Goal: Task Accomplishment & Management: Contribute content

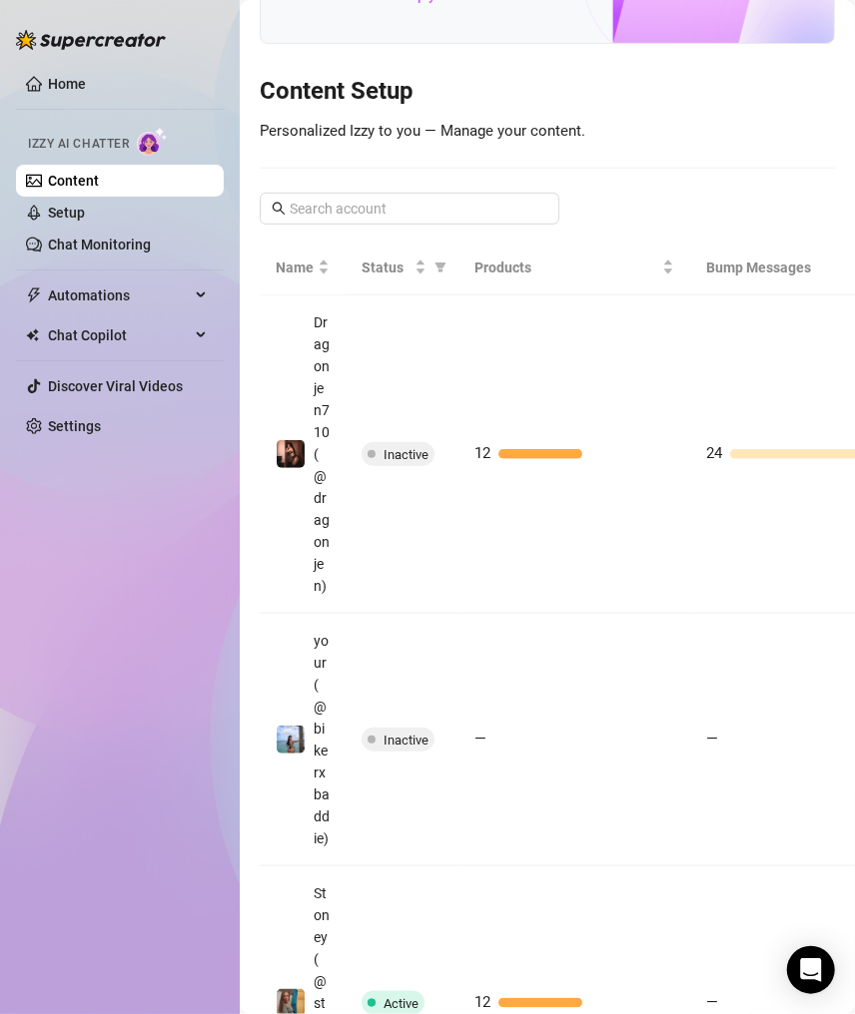
scroll to position [273, 0]
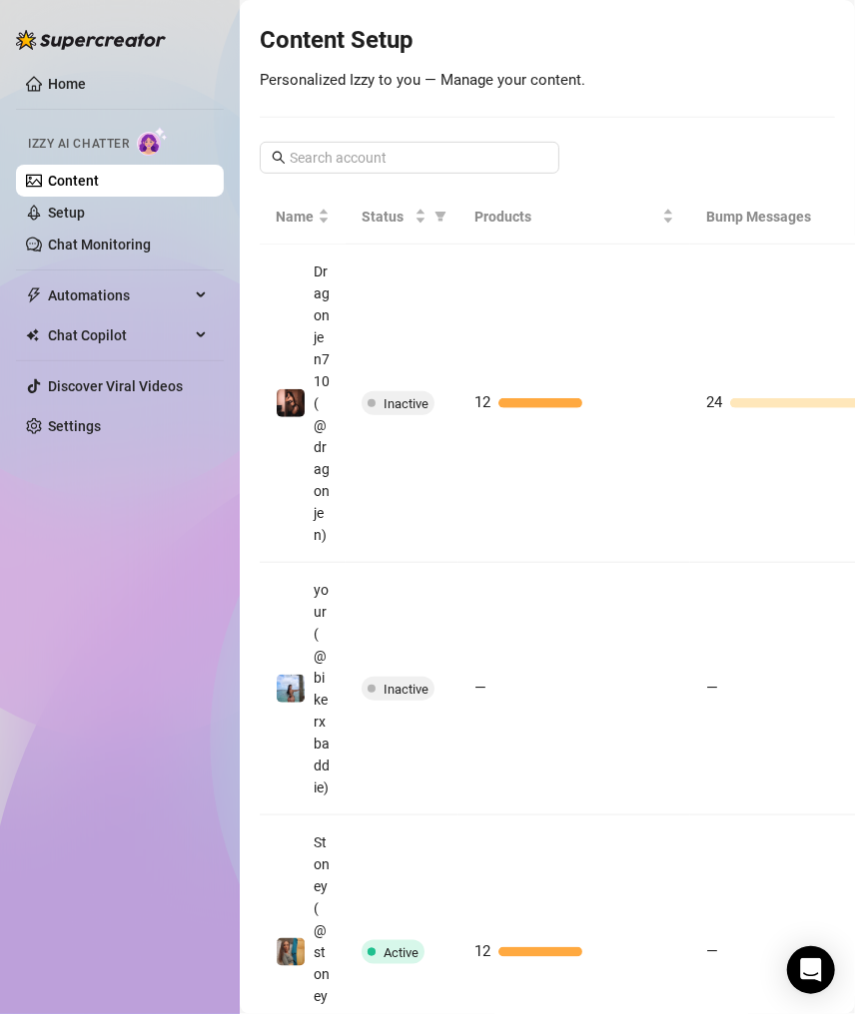
drag, startPoint x: 772, startPoint y: 724, endPoint x: 847, endPoint y: 791, distance: 100.4
click at [772, 724] on td "—" at bounding box center [806, 689] width 232 height 253
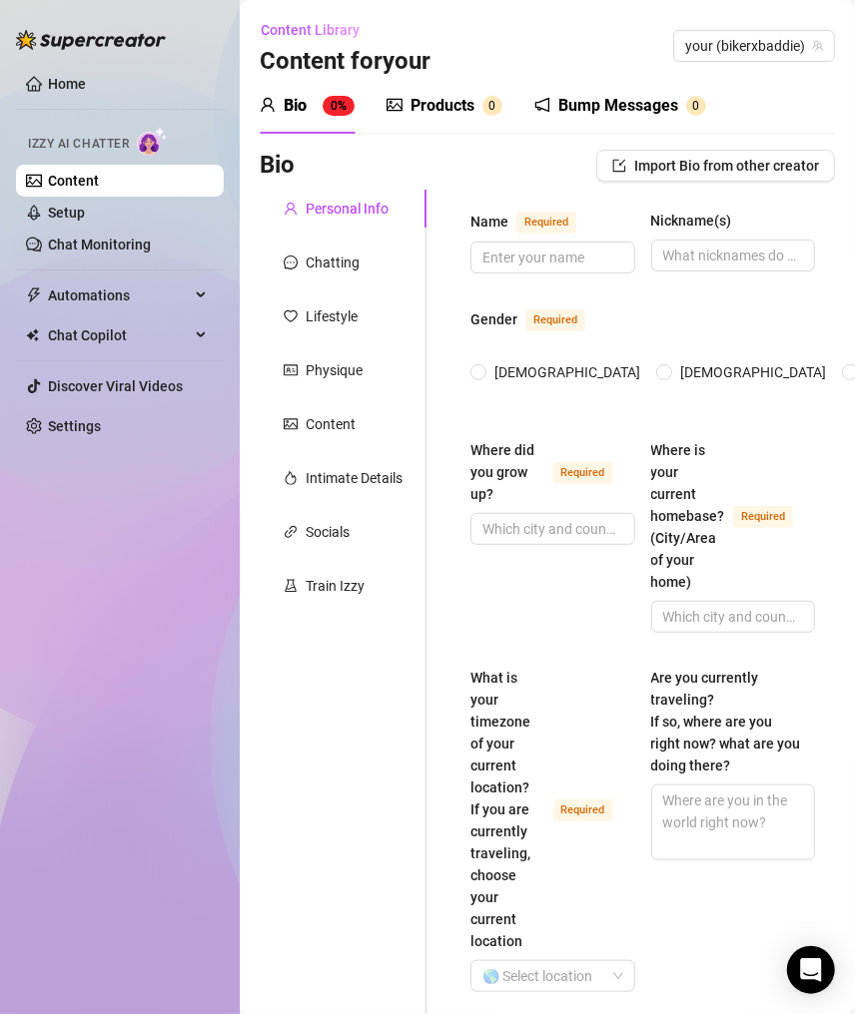
drag, startPoint x: 472, startPoint y: 130, endPoint x: 596, endPoint y: 120, distance: 124.2
click at [475, 127] on div "Products 0" at bounding box center [444, 106] width 116 height 56
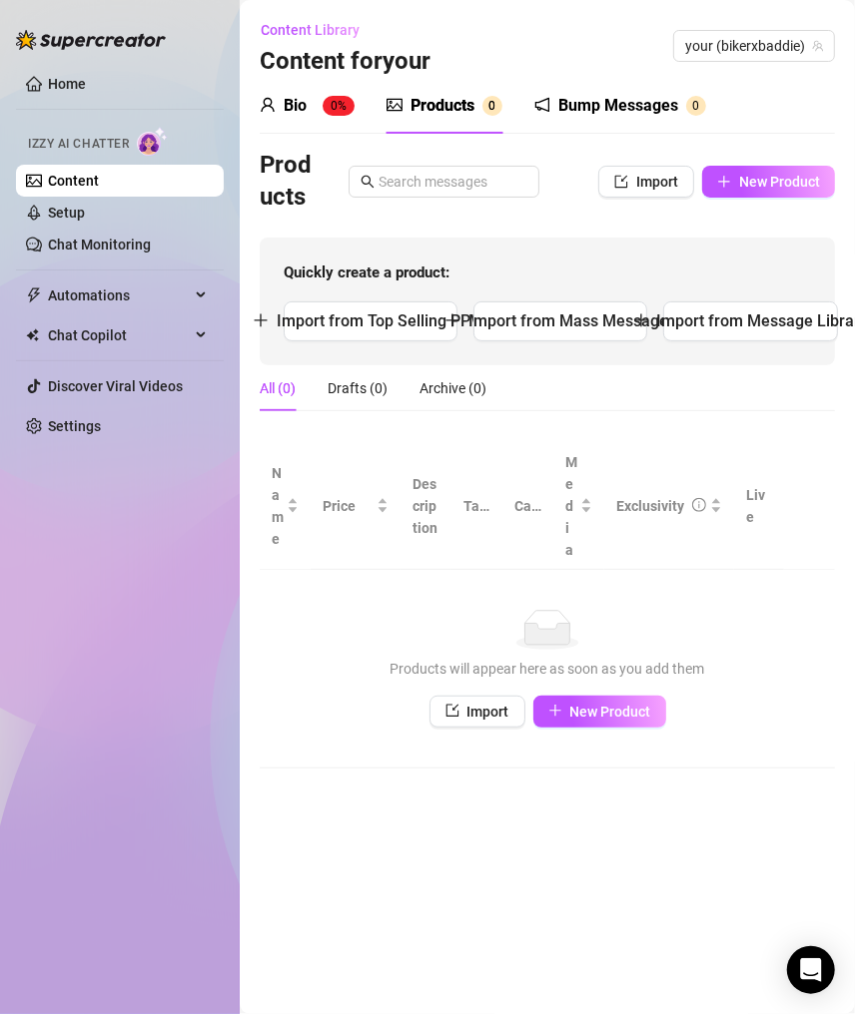
click at [769, 177] on span "New Product" at bounding box center [779, 182] width 81 height 16
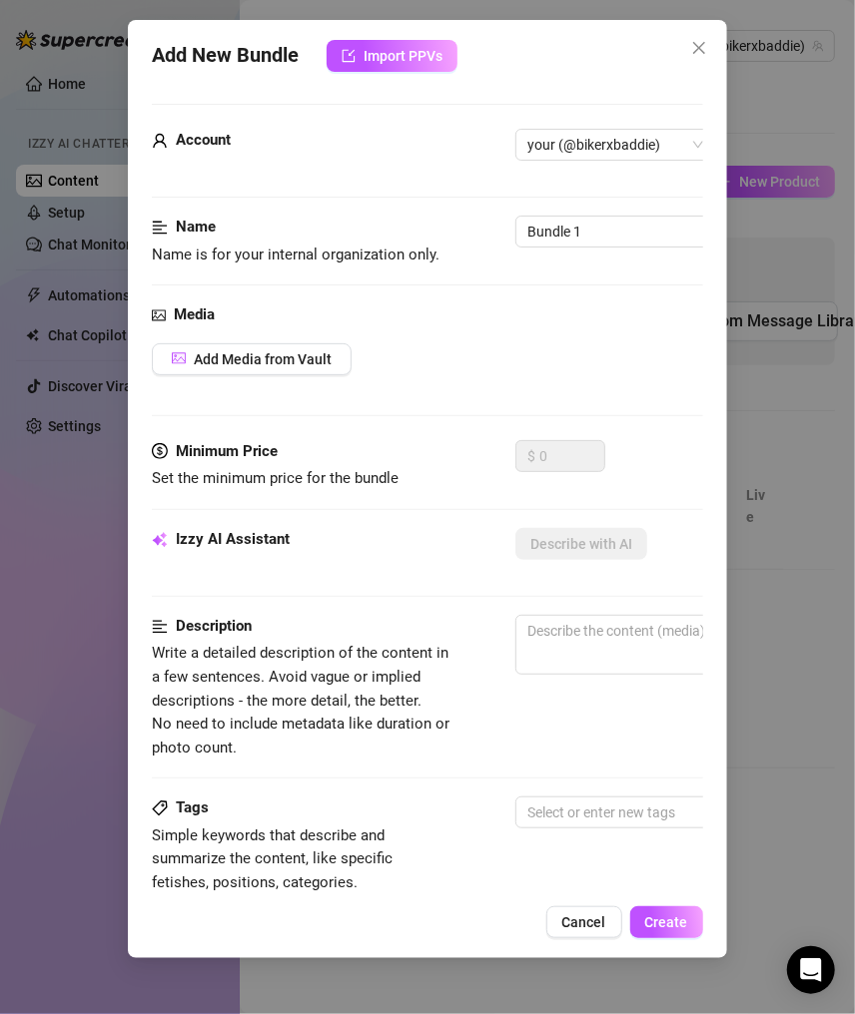
click at [246, 375] on div "Media Add Media from Vault" at bounding box center [427, 371] width 550 height 137
click at [259, 367] on button "Add Media from Vault" at bounding box center [252, 359] width 200 height 32
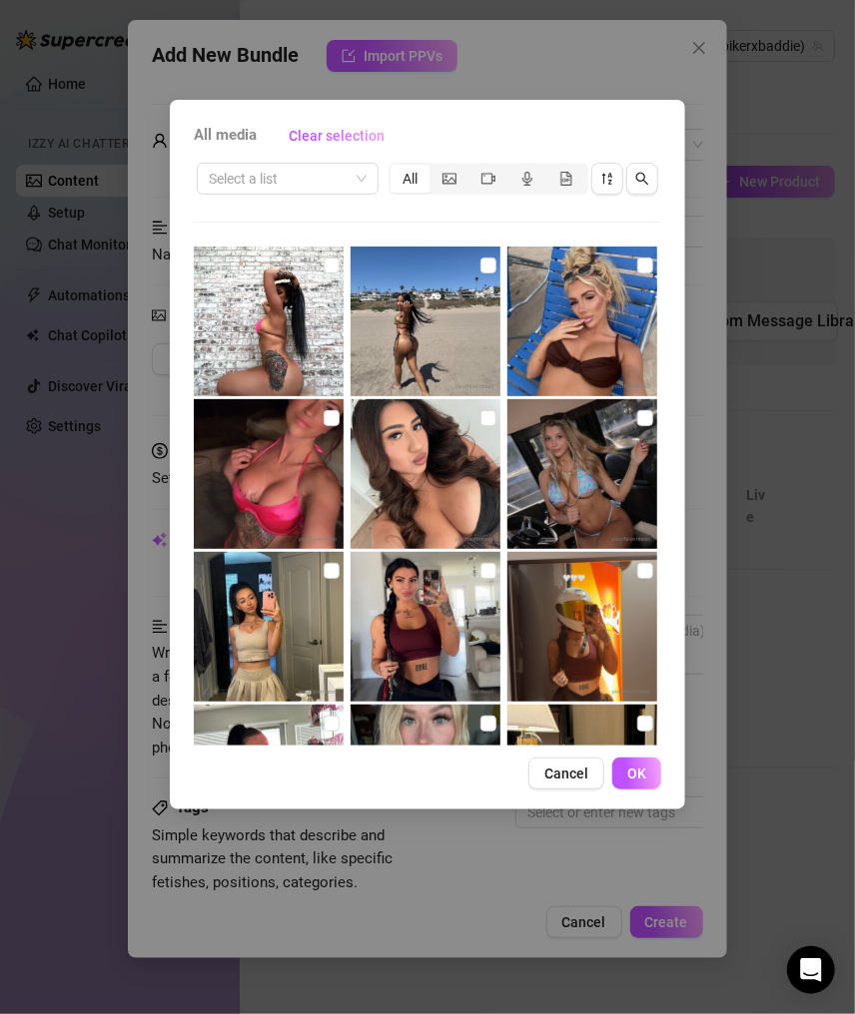
click at [798, 777] on div "All media Clear selection Select a list All Cancel OK" at bounding box center [427, 507] width 855 height 1014
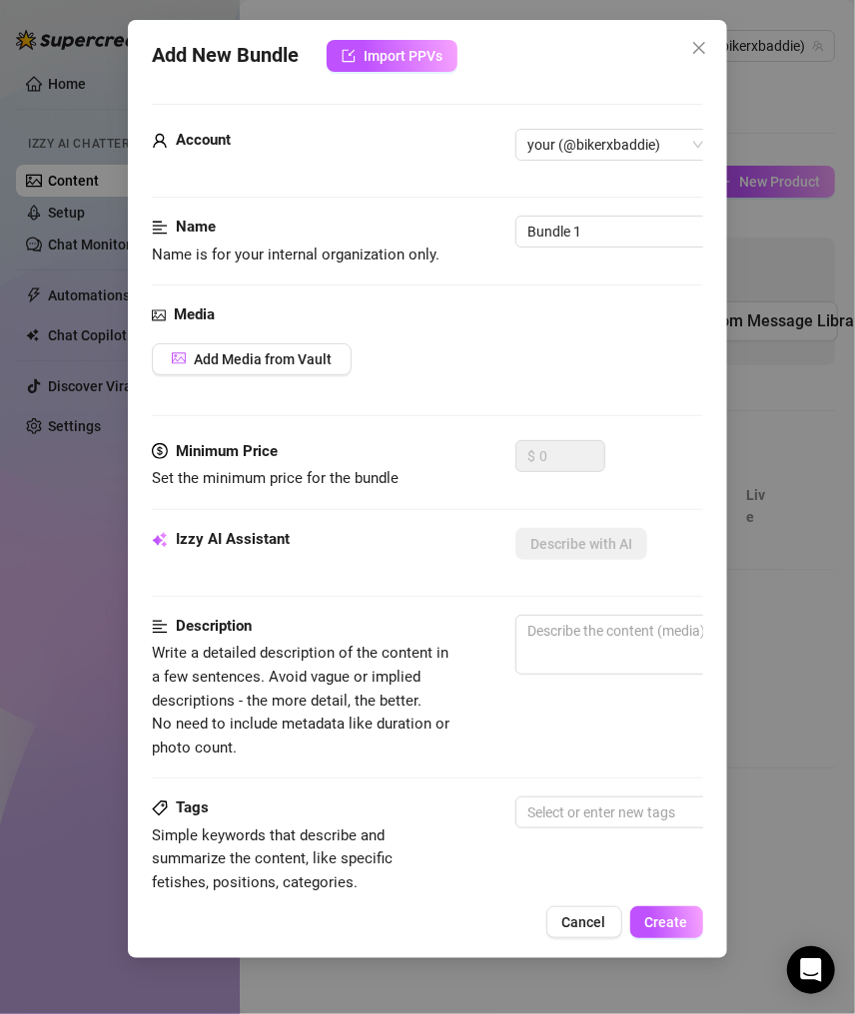
click at [785, 527] on div "Add New Bundle Import PPVs Account your (@bikerxbaddie) Name Name is for your i…" at bounding box center [427, 507] width 855 height 1014
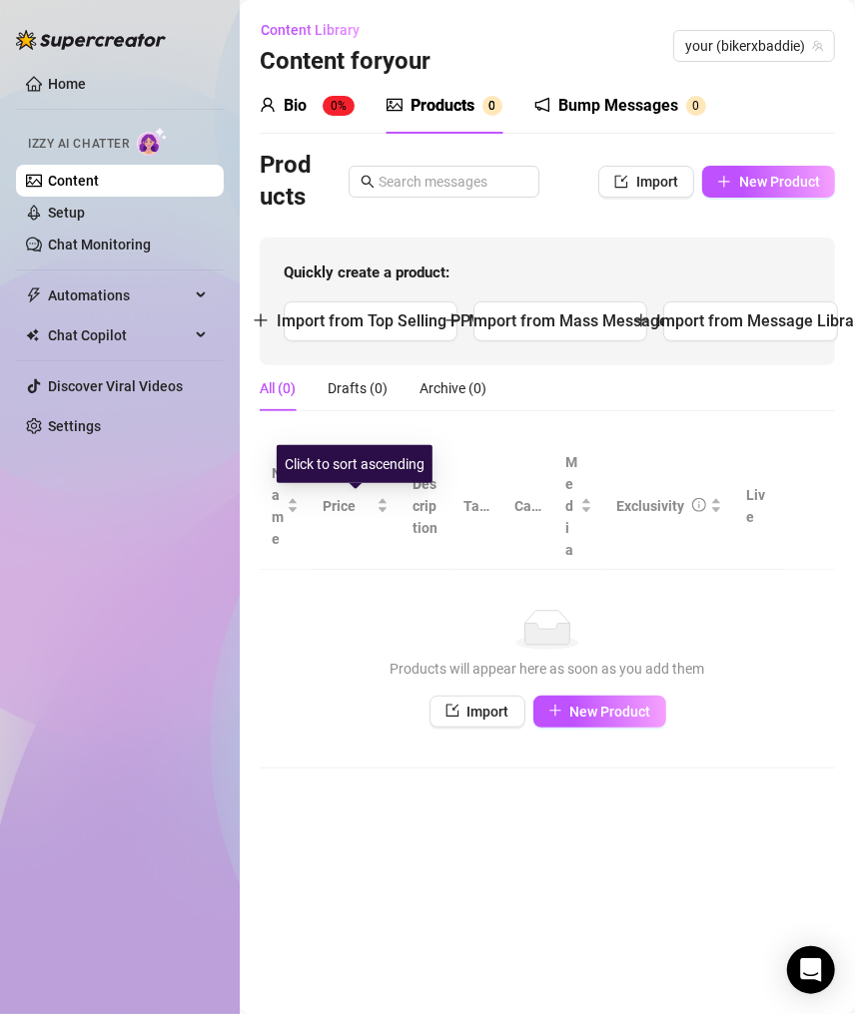
click at [267, 594] on td "No data Products will appear here as soon as you add them Import New Product" at bounding box center [547, 669] width 575 height 199
click at [371, 610] on div "No data" at bounding box center [547, 630] width 535 height 40
drag, startPoint x: 603, startPoint y: 250, endPoint x: 770, endPoint y: 671, distance: 453.1
click at [770, 671] on div "Products will appear here as soon as you add them" at bounding box center [547, 669] width 535 height 22
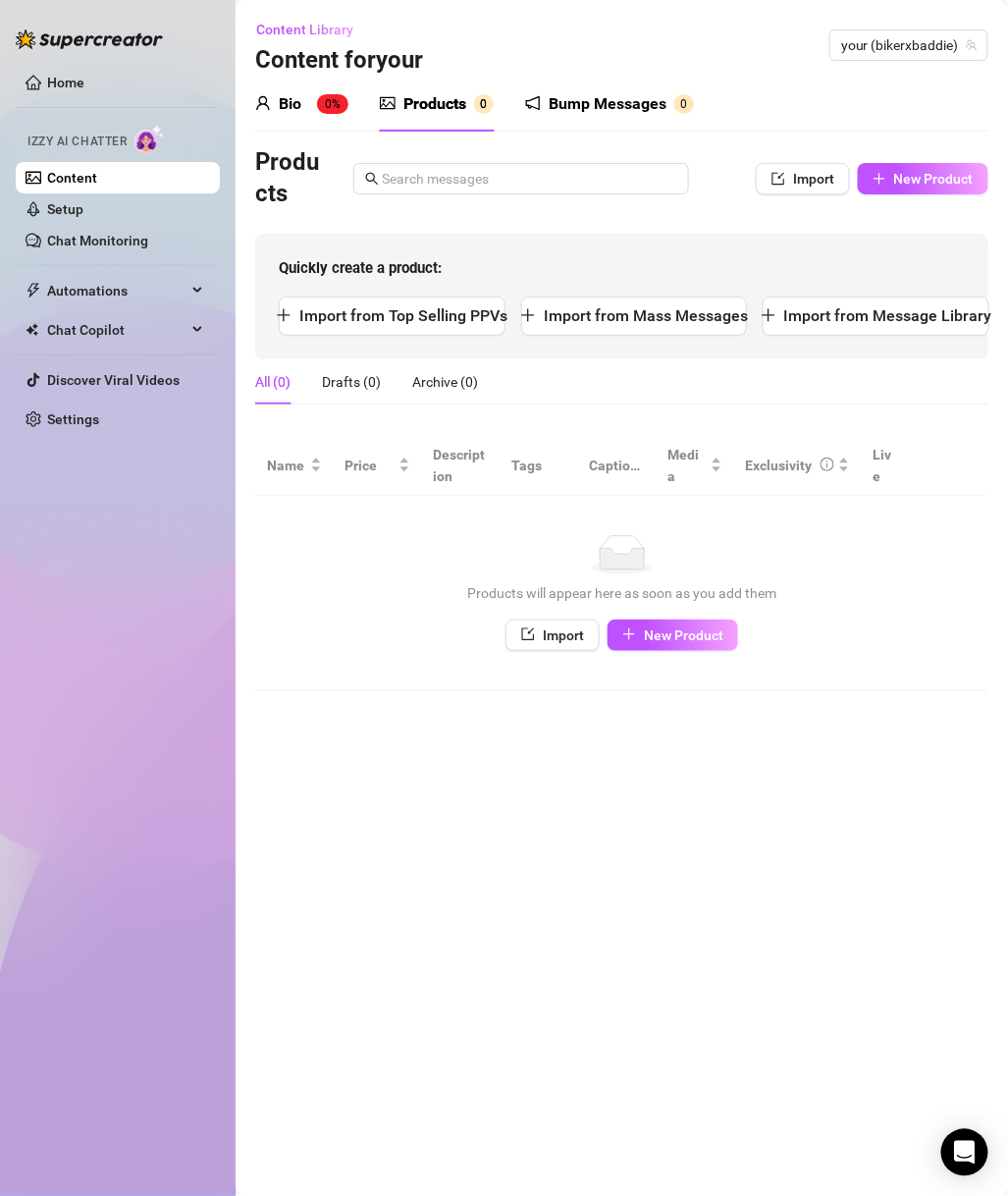
click at [896, 176] on span "New Product" at bounding box center [933, 179] width 80 height 16
type textarea "Type your message here..."
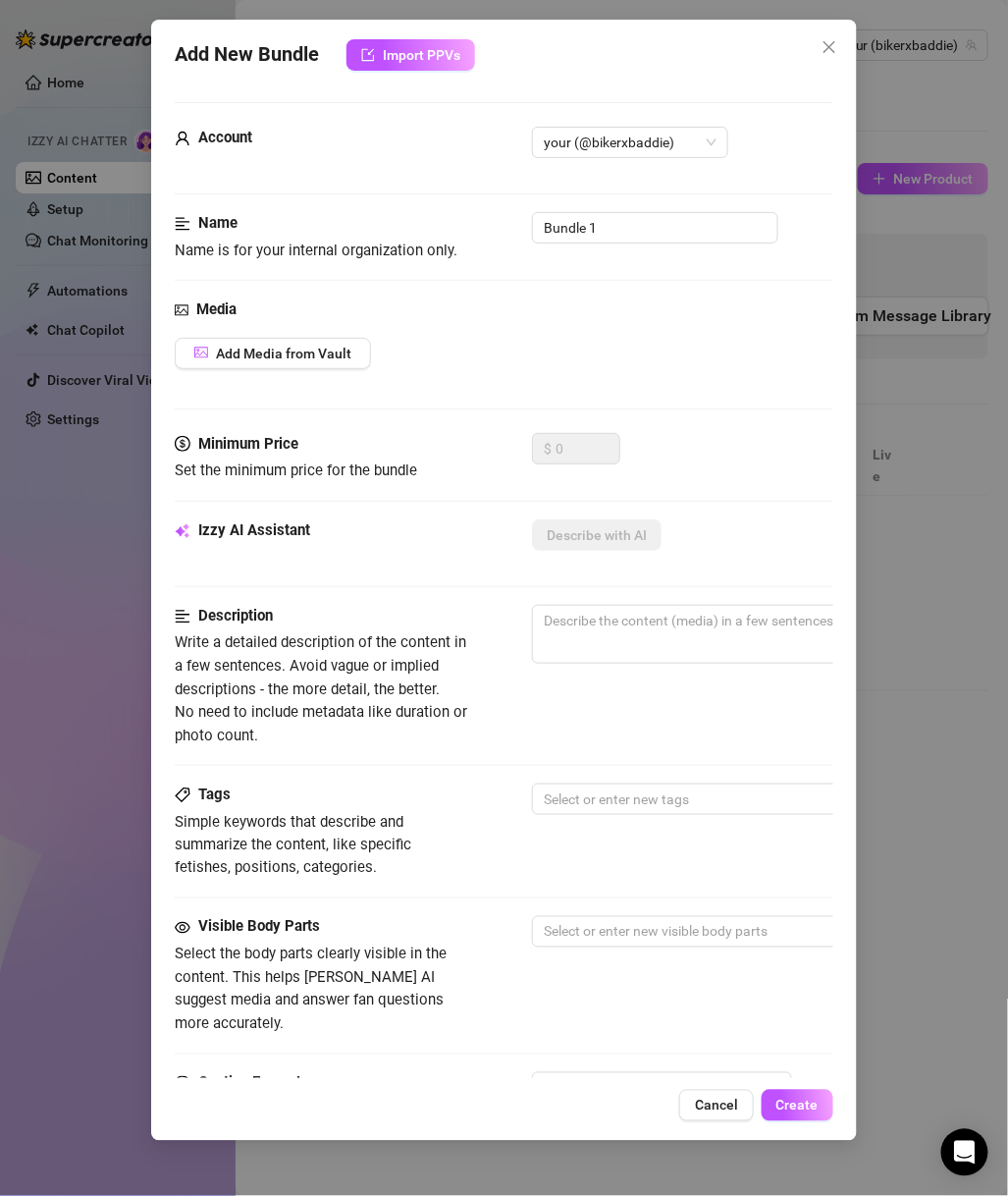
click at [904, 581] on div "Add New Bundle Import PPVs Account your (@bikerxbaddie) Name Name is for your i…" at bounding box center [504, 598] width 1008 height 1196
